Goal: Transaction & Acquisition: Download file/media

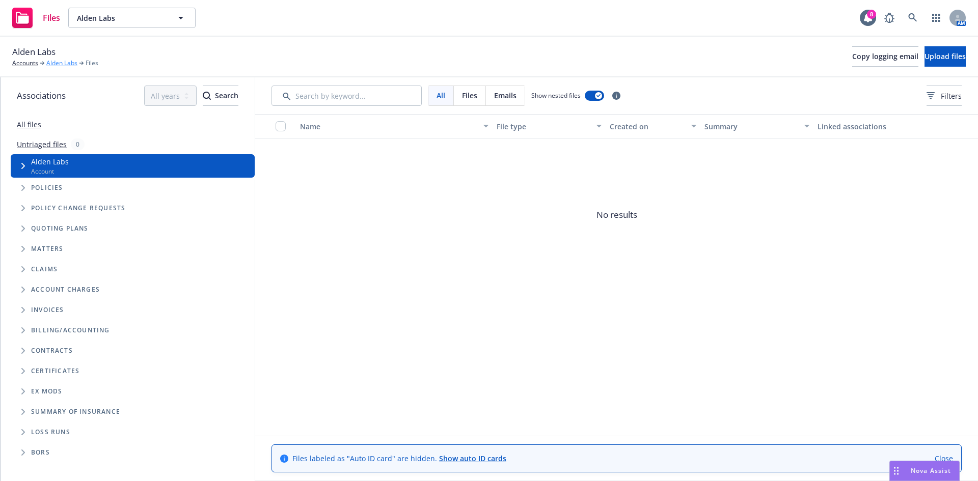
click at [60, 65] on link "Alden Labs" at bounding box center [61, 63] width 31 height 9
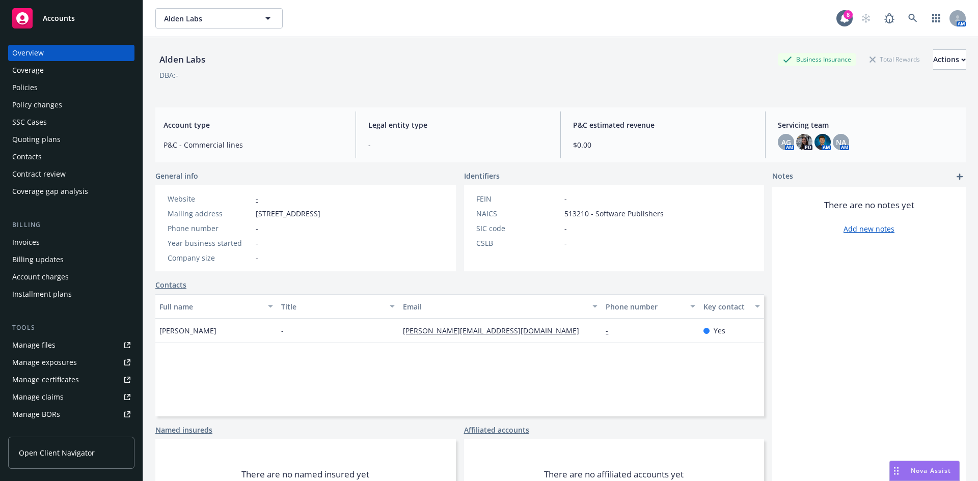
click at [49, 137] on div "Quoting plans" at bounding box center [36, 139] width 48 height 16
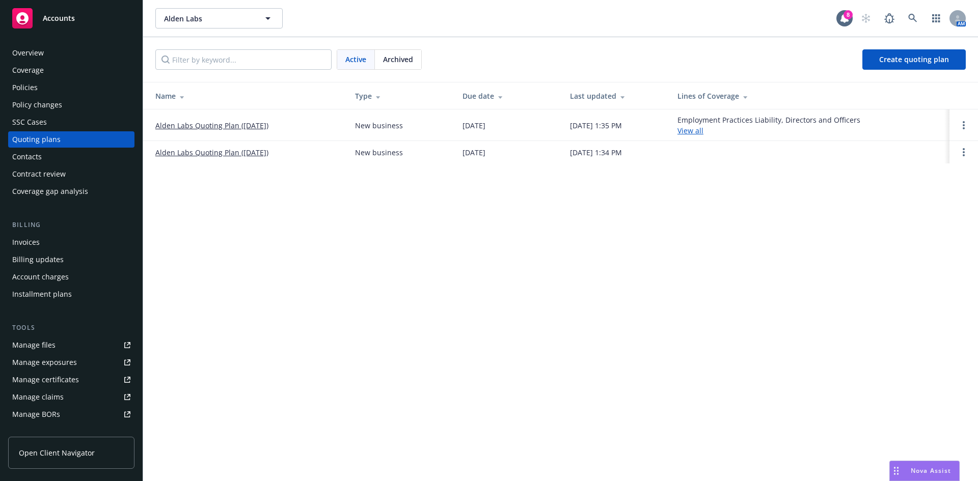
click at [238, 126] on link "Alden Labs Quoting Plan ([DATE])" at bounding box center [211, 125] width 113 height 11
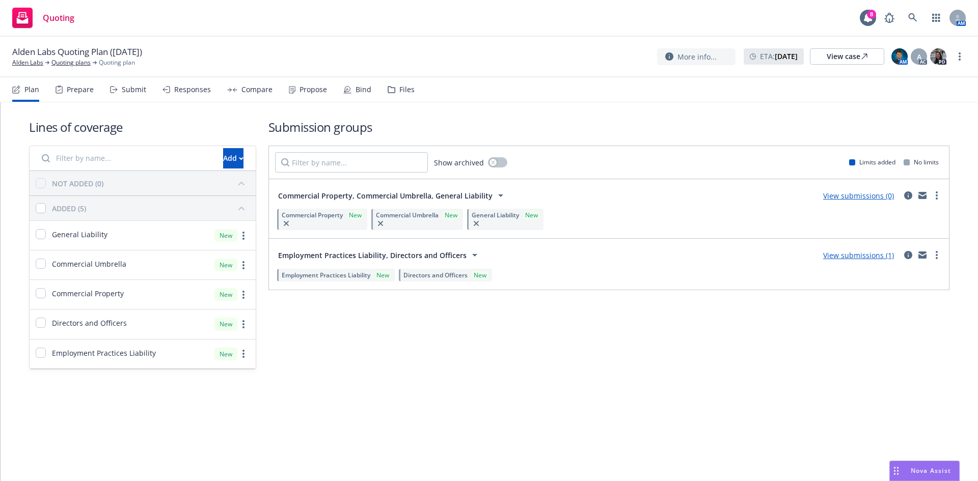
click at [382, 90] on div "Plan Prepare Submit Responses Compare Propose Bind Files" at bounding box center [213, 89] width 402 height 24
click at [391, 90] on icon at bounding box center [391, 90] width 7 height 6
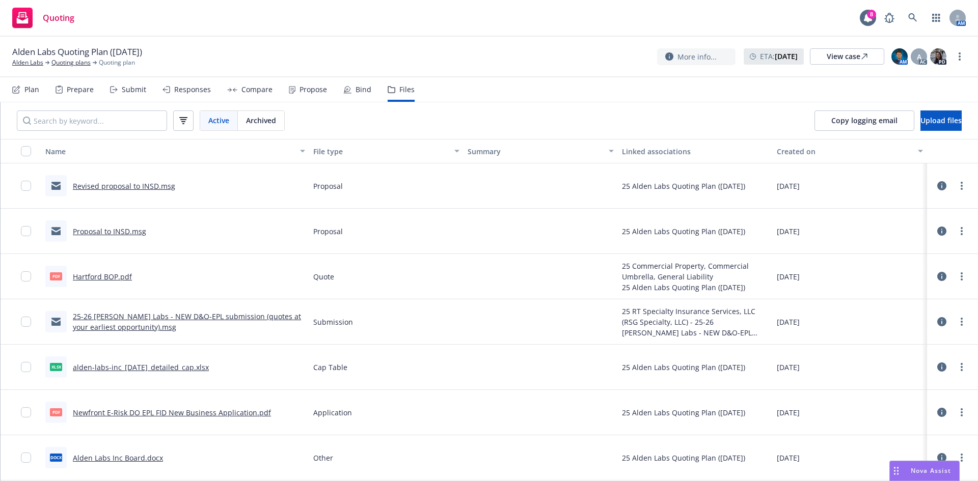
scroll to position [45, 0]
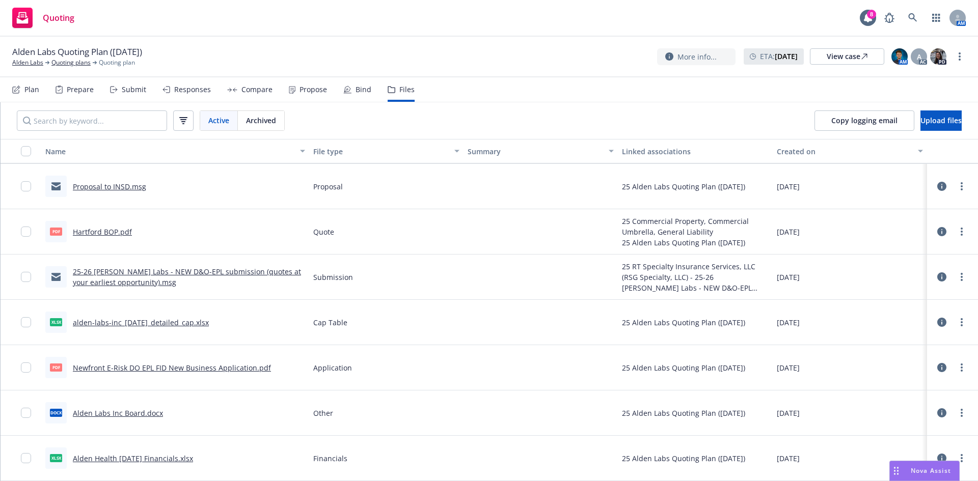
click at [217, 272] on link "25-26 [PERSON_NAME] Labs - NEW D&O-EPL submission (quotes at your earliest oppo…" at bounding box center [187, 277] width 228 height 20
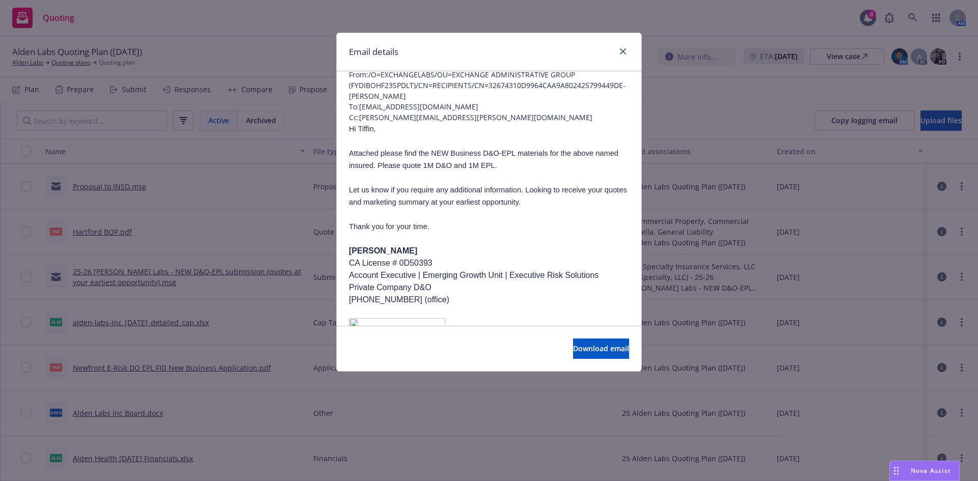
scroll to position [0, 0]
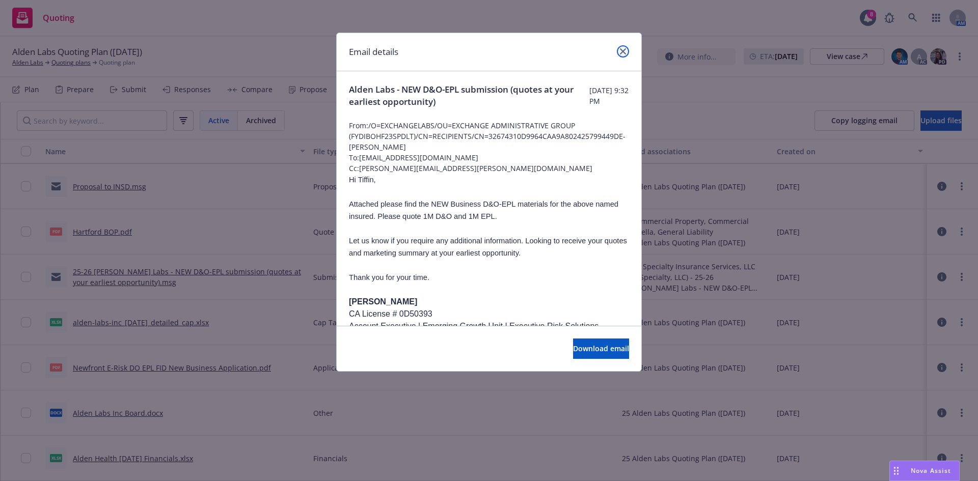
click at [625, 56] on link "close" at bounding box center [623, 51] width 12 height 12
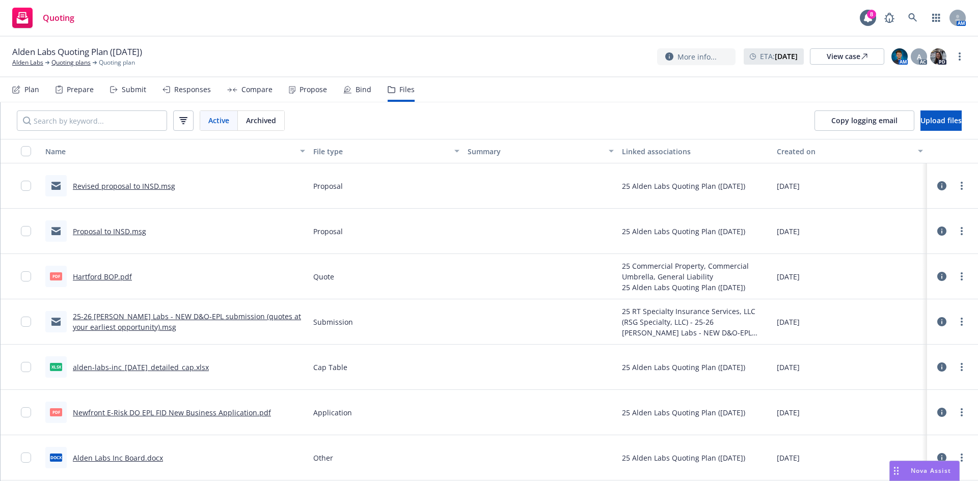
click at [158, 188] on link "Revised proposal to INSD.msg" at bounding box center [124, 186] width 102 height 10
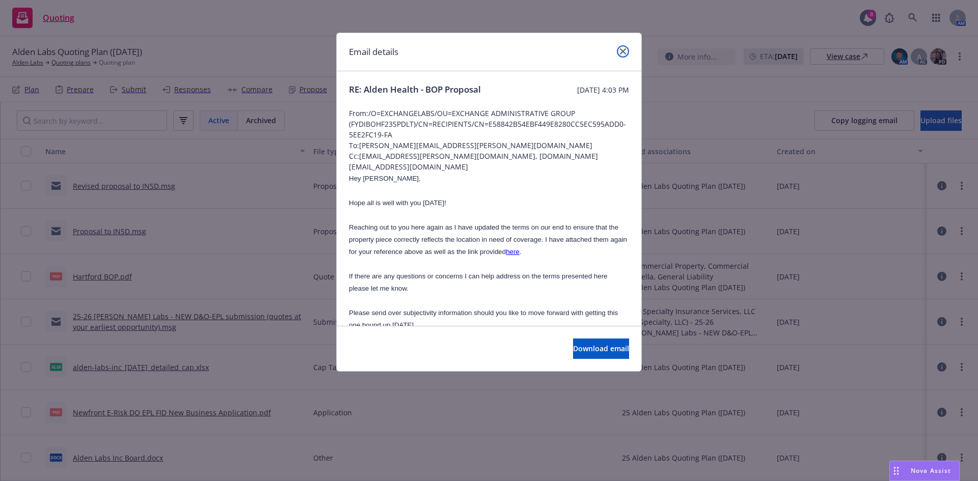
click at [619, 55] on link "close" at bounding box center [623, 51] width 12 height 12
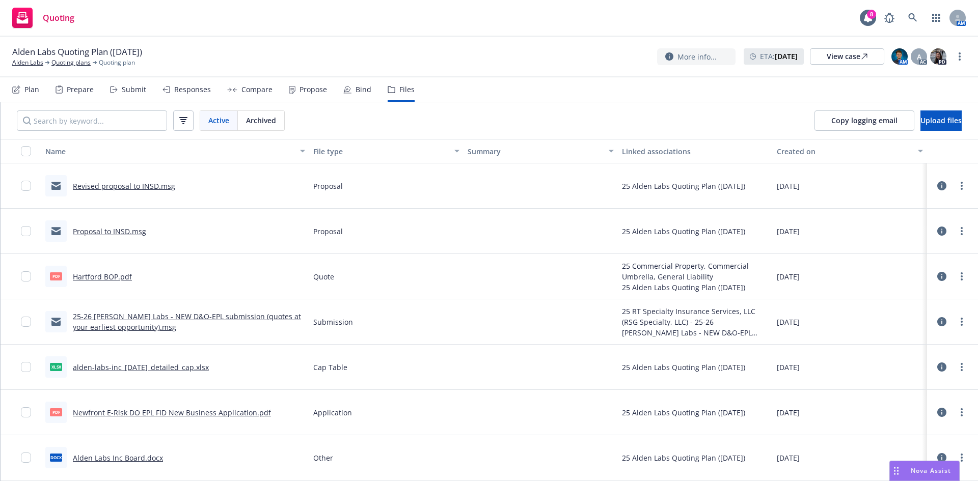
click at [120, 232] on link "Proposal to INSD.msg" at bounding box center [109, 232] width 73 height 10
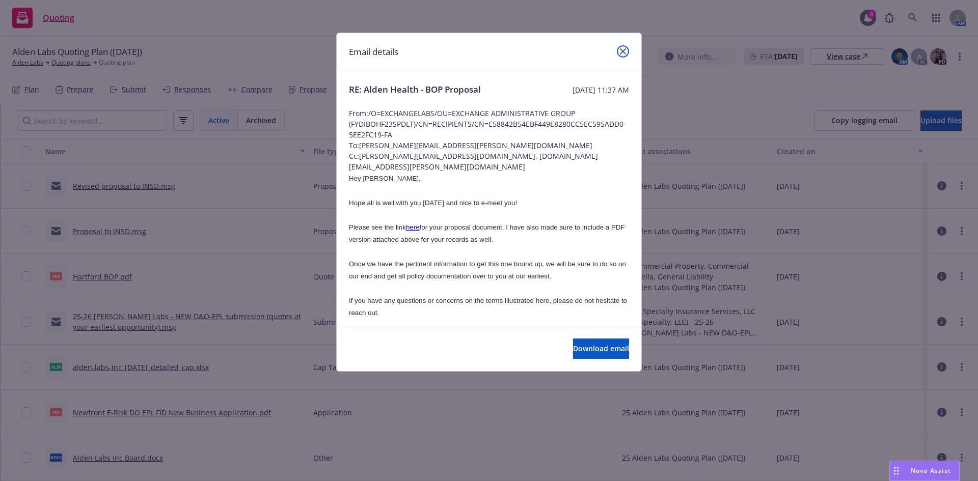
click at [627, 50] on link "close" at bounding box center [623, 51] width 12 height 12
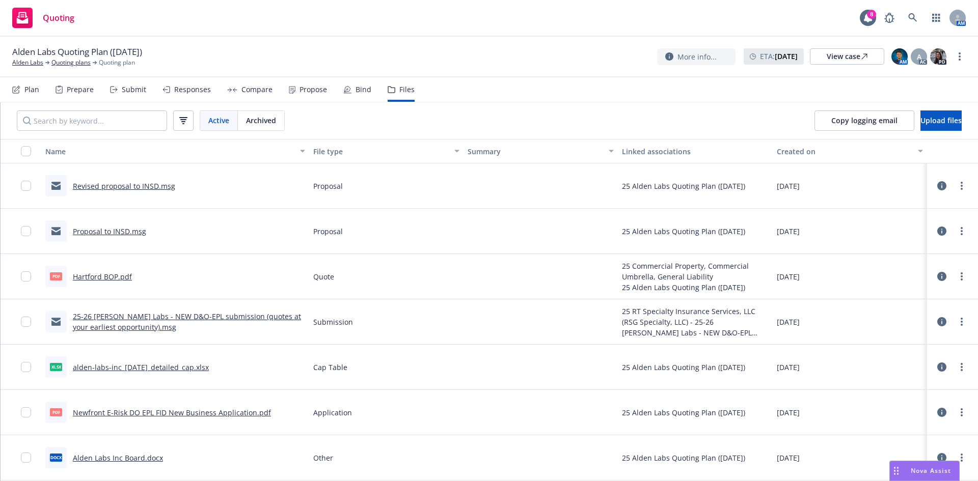
click at [122, 184] on link "Revised proposal to INSD.msg" at bounding box center [124, 186] width 102 height 10
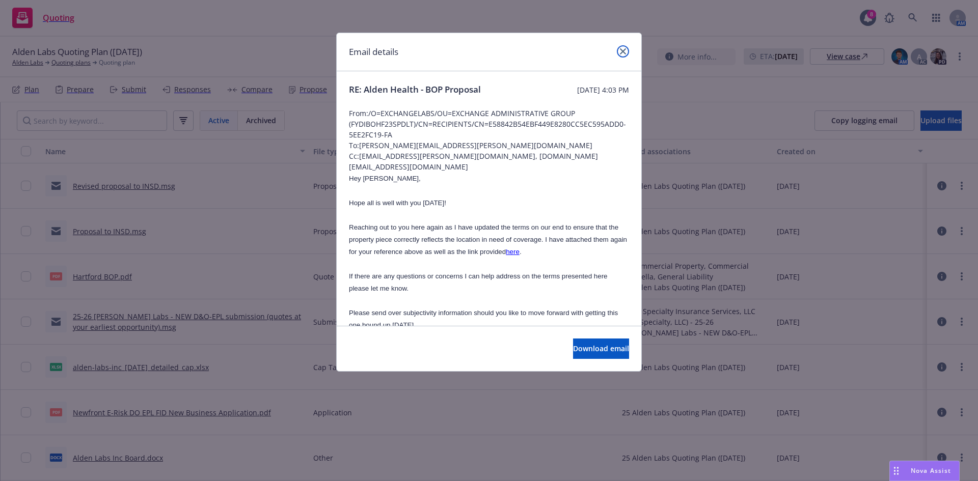
drag, startPoint x: 624, startPoint y: 51, endPoint x: 592, endPoint y: 85, distance: 46.1
click at [623, 51] on icon "close" at bounding box center [623, 51] width 6 height 6
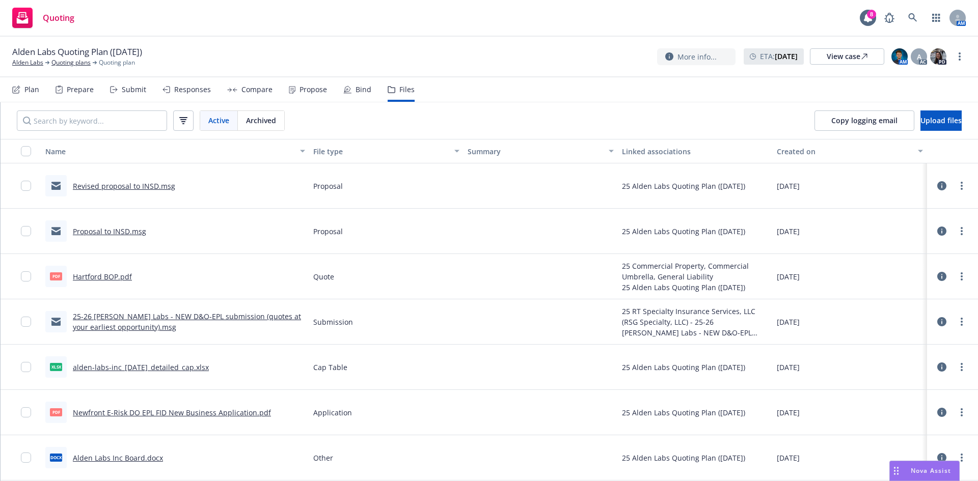
click at [118, 316] on link "25-26 [PERSON_NAME] Labs - NEW D&O-EPL submission (quotes at your earliest oppo…" at bounding box center [187, 322] width 228 height 20
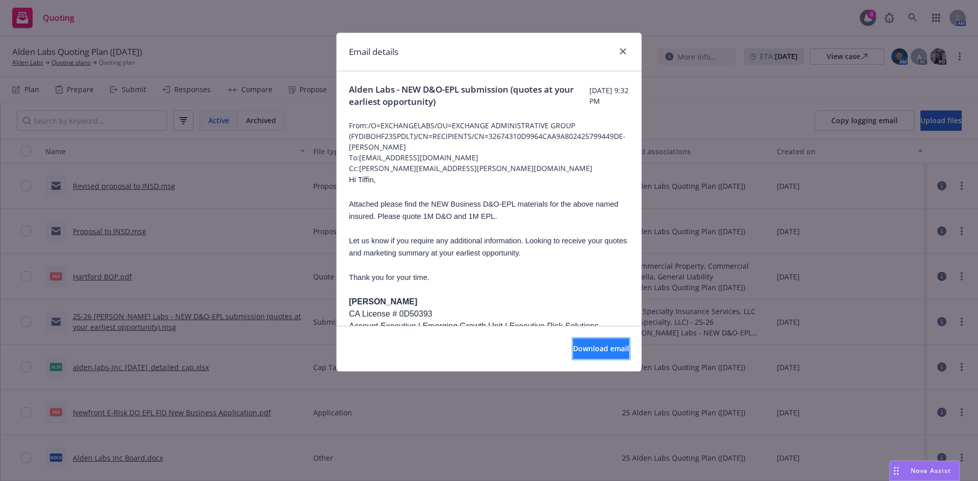
click at [573, 352] on button "Download email" at bounding box center [601, 349] width 56 height 20
click at [626, 50] on icon "close" at bounding box center [623, 51] width 6 height 6
